Goal: Task Accomplishment & Management: Complete application form

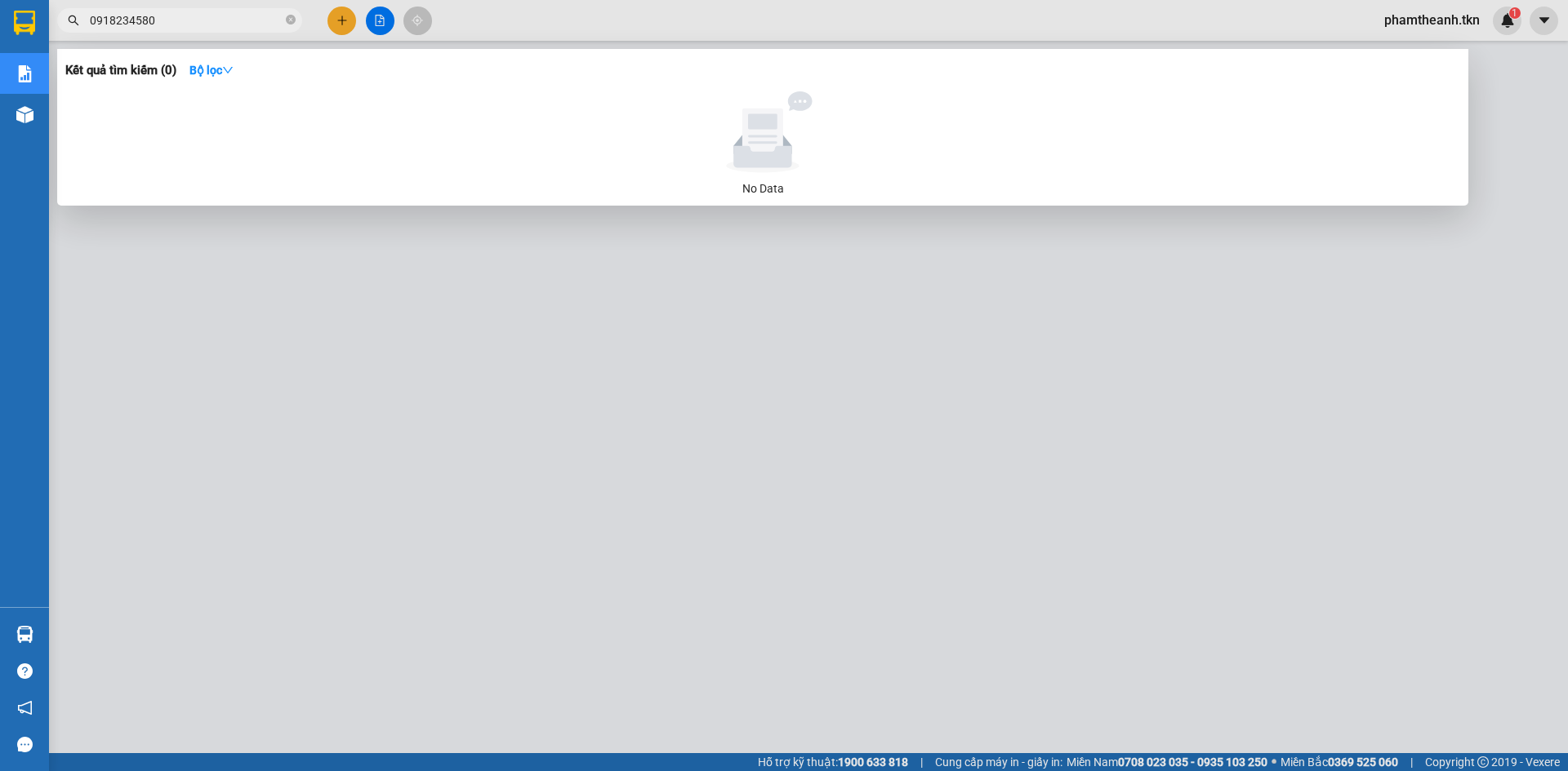
click at [268, 16] on input "0918234580" at bounding box center [186, 21] width 193 height 18
click at [265, 16] on input "0918234580" at bounding box center [186, 21] width 193 height 18
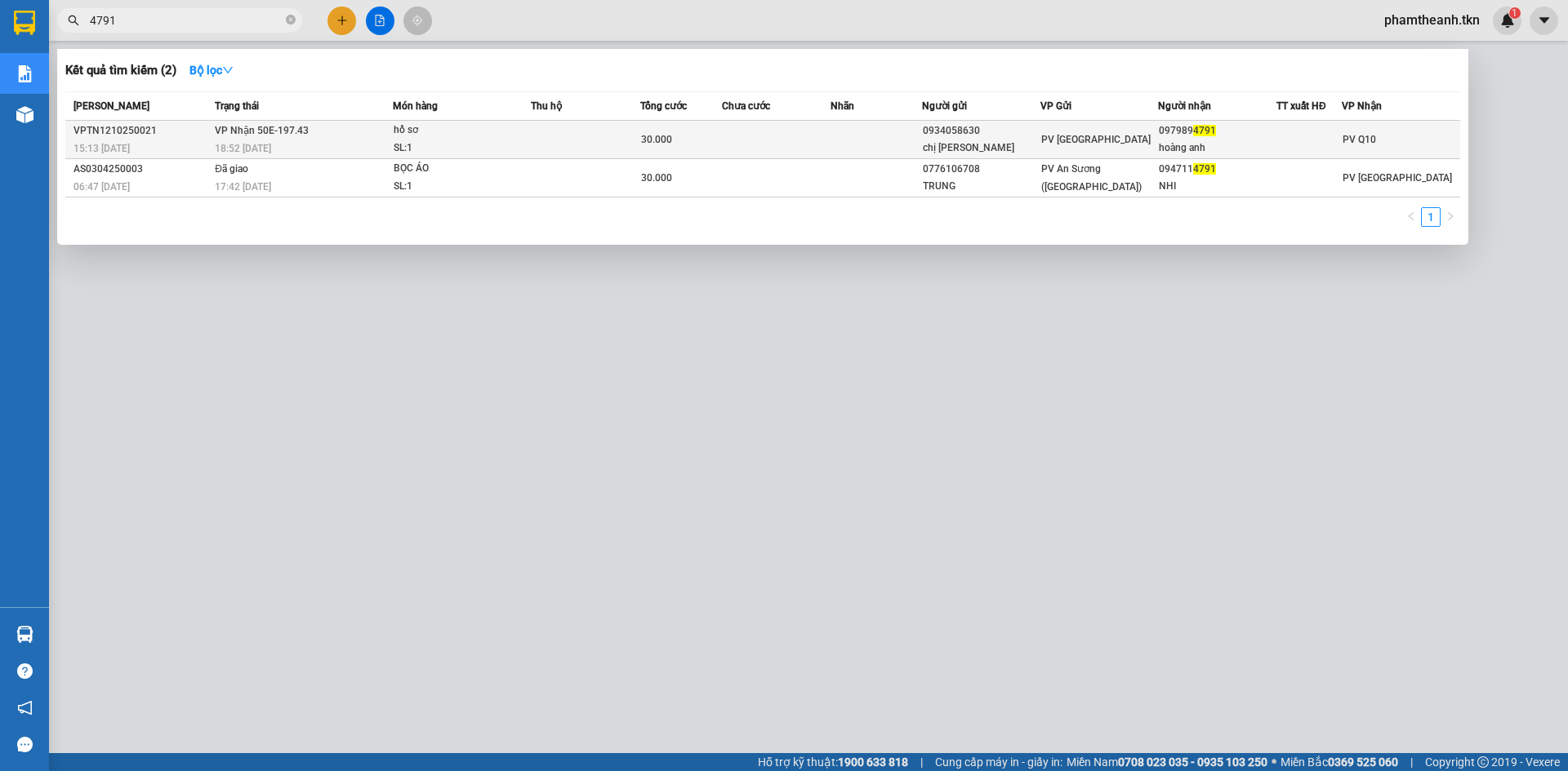
type input "4791"
click at [1110, 157] on td "PV [GEOGRAPHIC_DATA]" at bounding box center [1100, 139] width 119 height 39
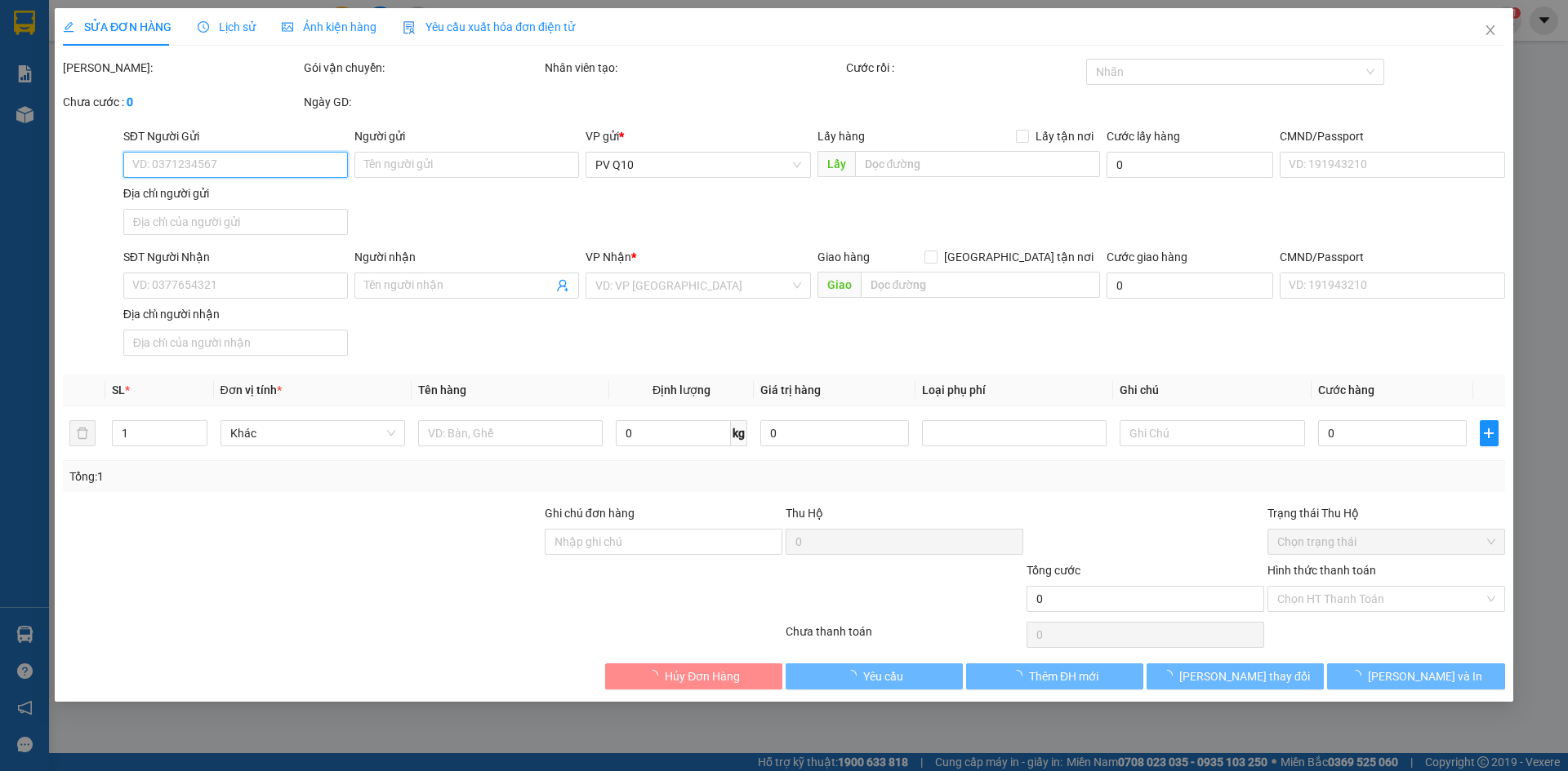
type input "0934058630"
type input "chị huyền"
type input "0979894791"
type input "hoàng anh"
type input "30.000"
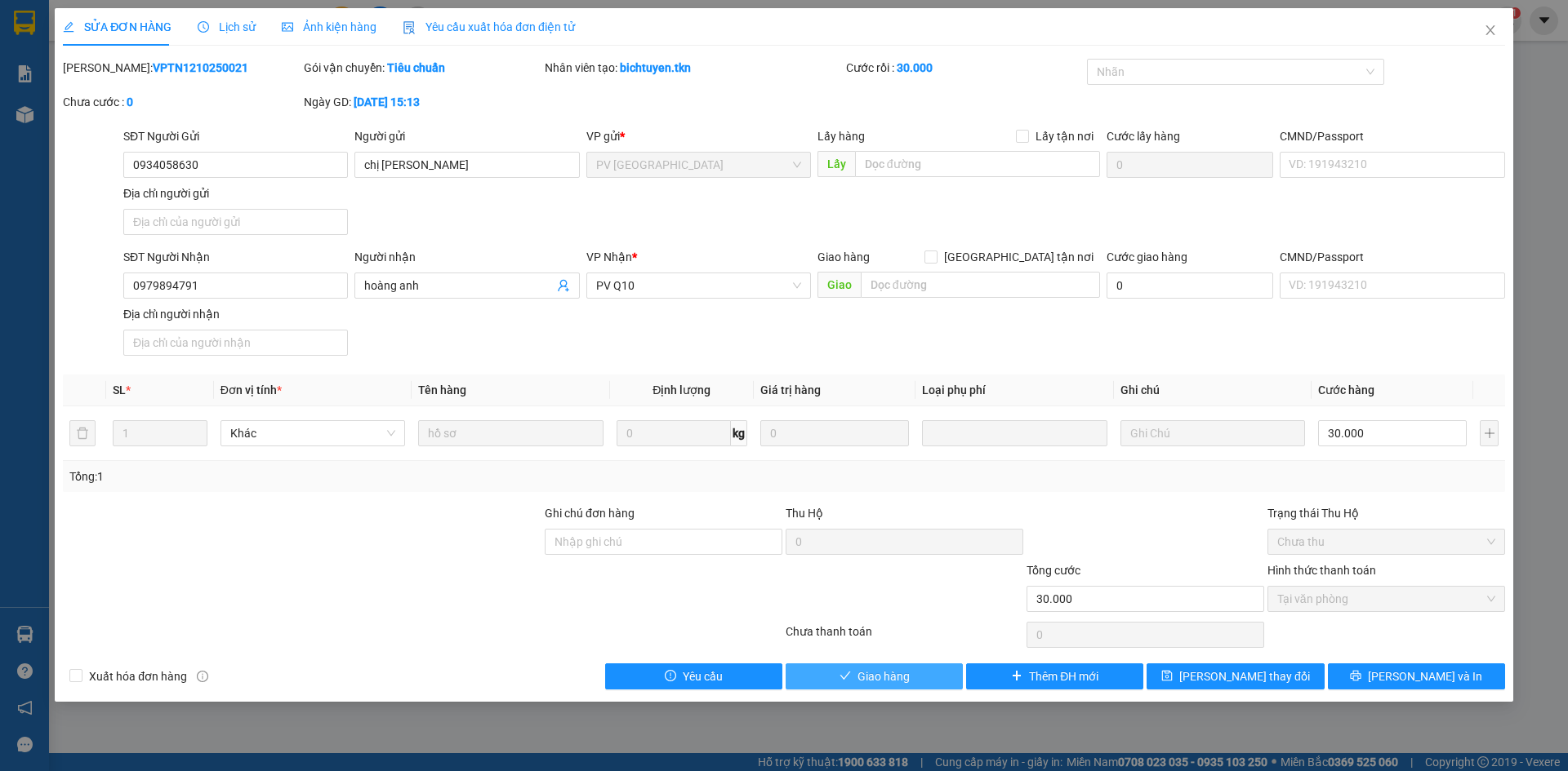
click at [875, 677] on span "Giao hàng" at bounding box center [884, 677] width 52 height 18
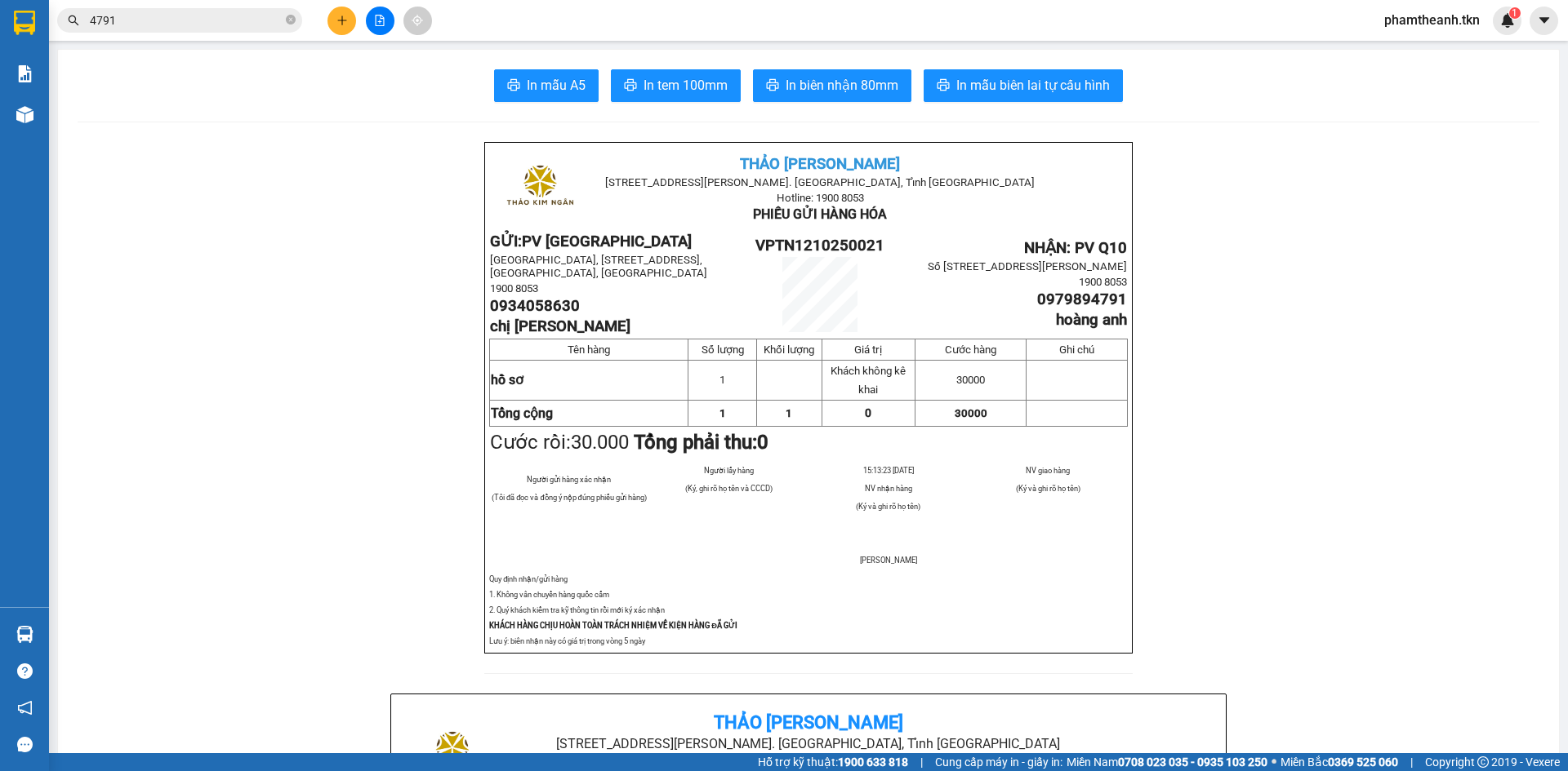
click at [85, 89] on div "In mẫu A5 In tem 100mm In biên nhận 80mm In mẫu biên lai tự cấu hình" at bounding box center [808, 85] width 1462 height 32
click at [0, 126] on div "Kho hàng mới" at bounding box center [24, 113] width 49 height 40
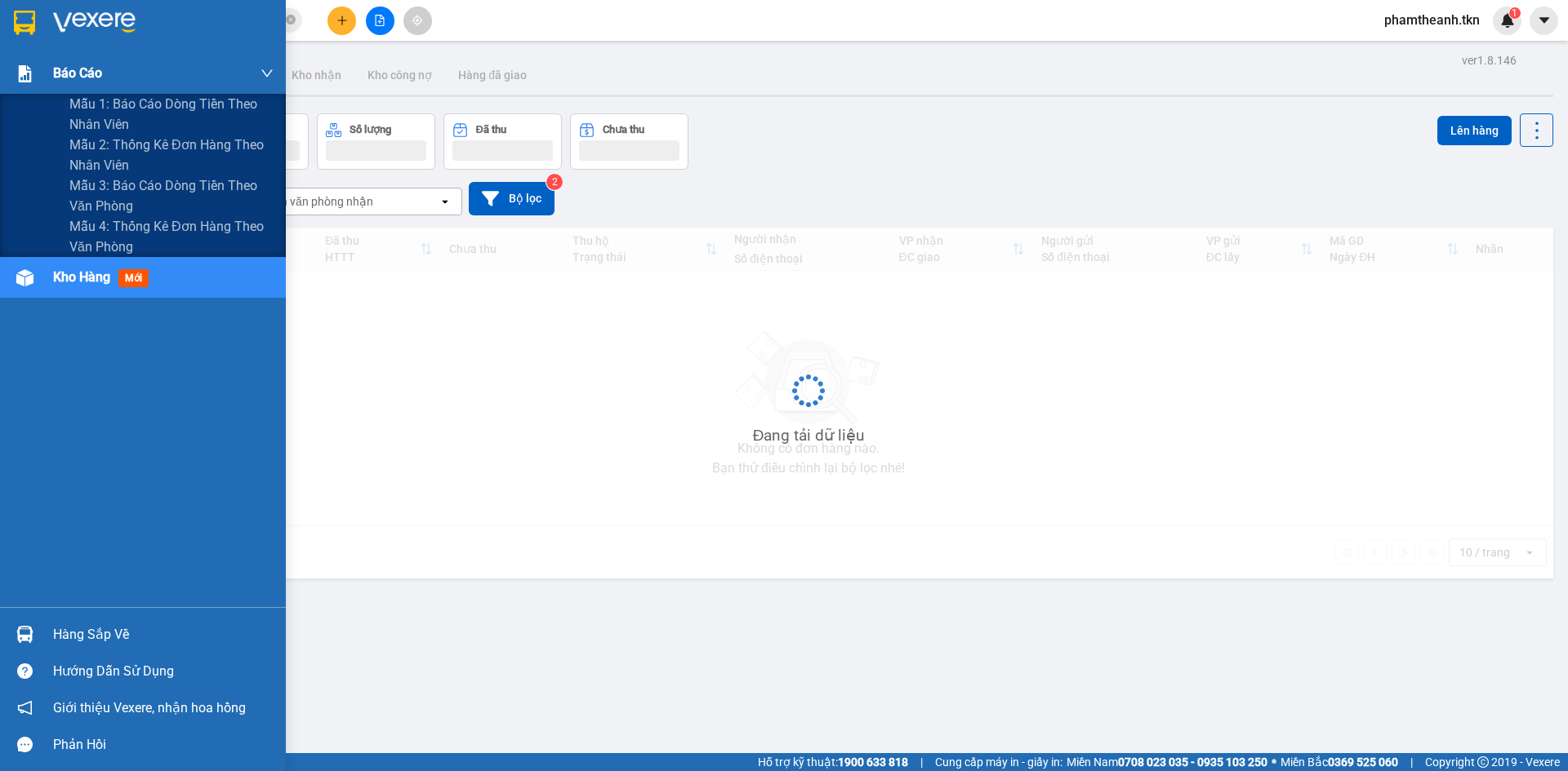
click at [111, 70] on div "Báo cáo" at bounding box center [163, 73] width 221 height 40
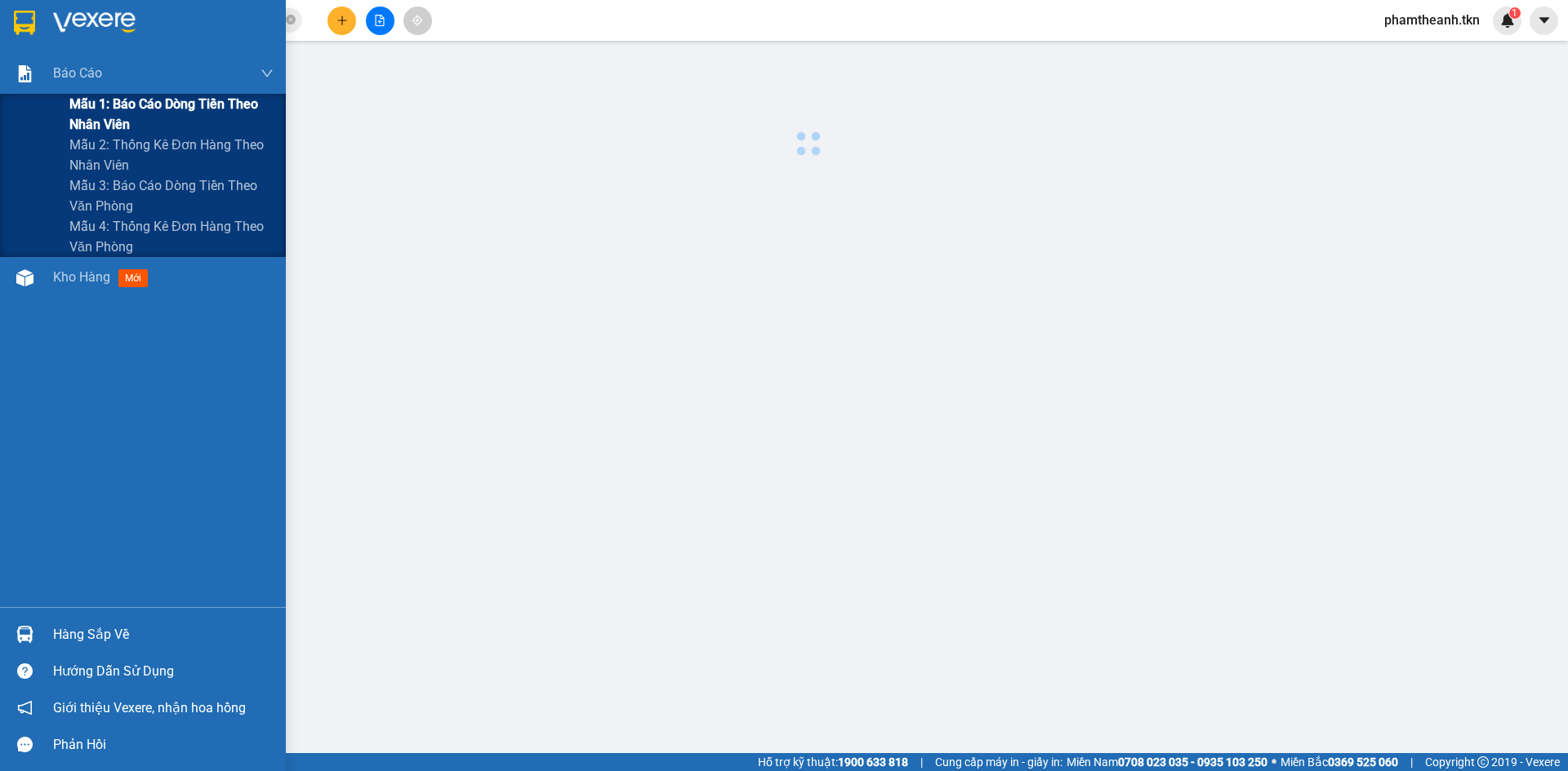
click at [118, 117] on span "Mẫu 1: Báo cáo dòng tiền theo nhân viên" at bounding box center [171, 113] width 204 height 40
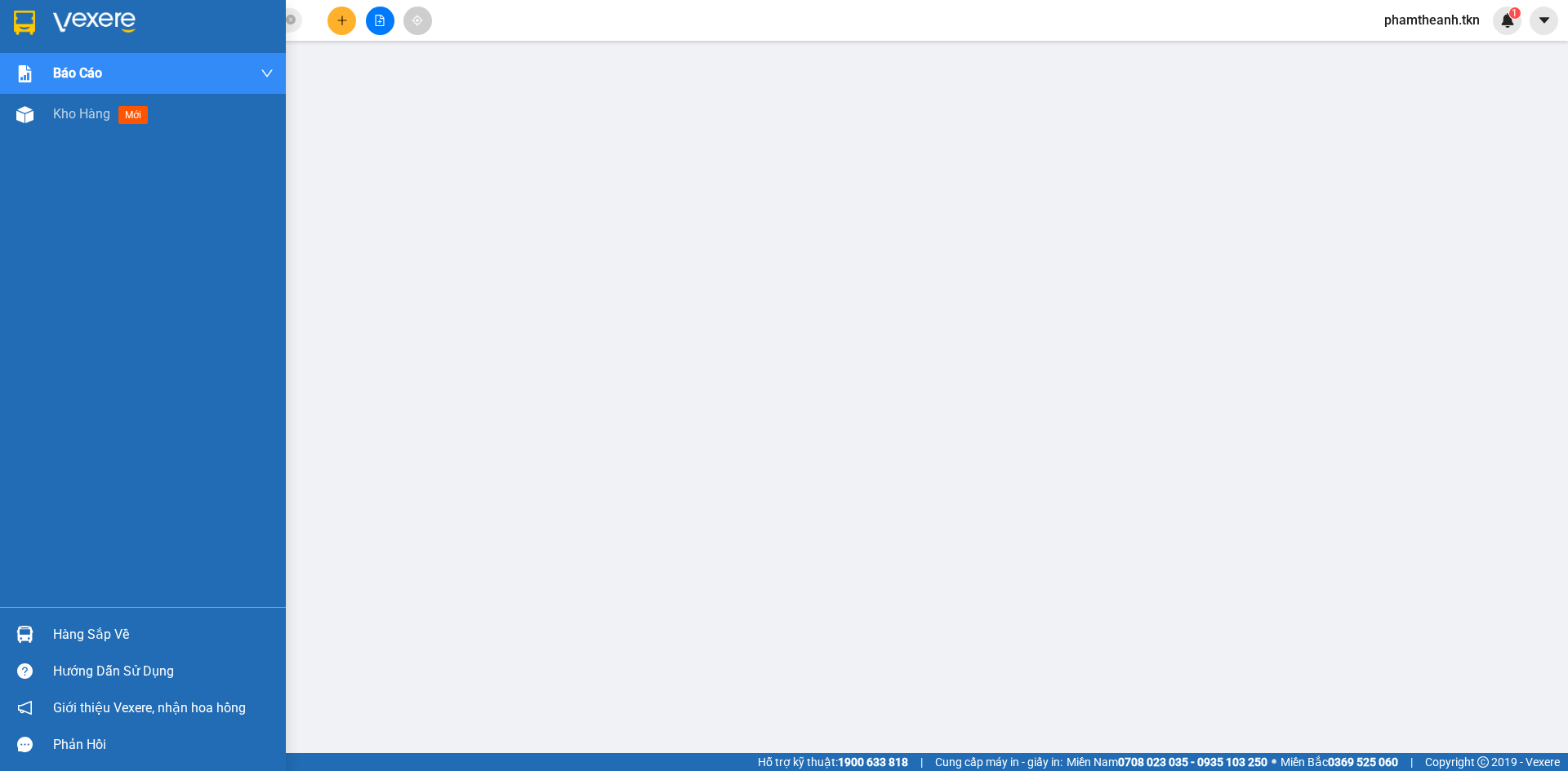
click at [39, 33] on div at bounding box center [25, 22] width 29 height 29
click at [39, 30] on div at bounding box center [25, 22] width 29 height 29
